Goal: Transaction & Acquisition: Obtain resource

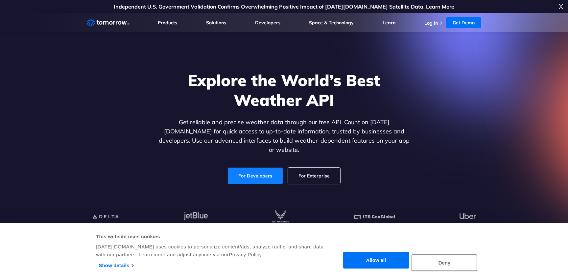
click at [253, 169] on link "For Developers" at bounding box center [255, 176] width 55 height 16
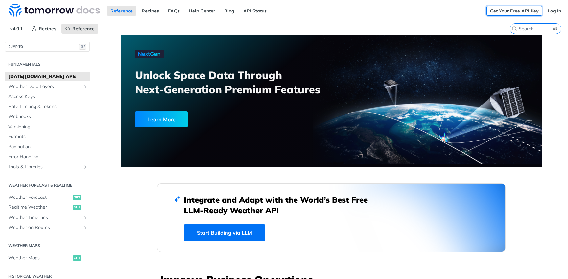
click at [520, 11] on link "Get Your Free API Key" at bounding box center [515, 11] width 56 height 10
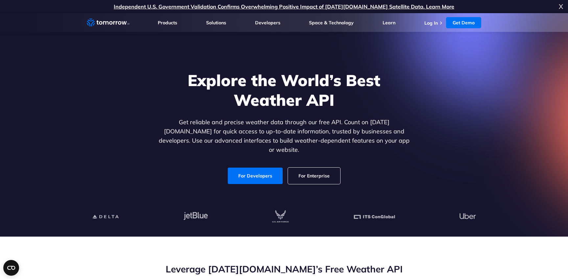
click at [262, 171] on link "For Developers" at bounding box center [255, 176] width 55 height 16
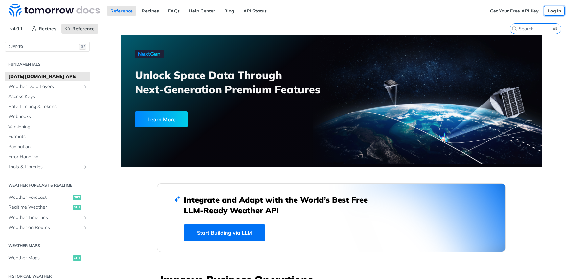
click at [555, 11] on link "Log In" at bounding box center [554, 11] width 21 height 10
